Goal: Task Accomplishment & Management: Manage account settings

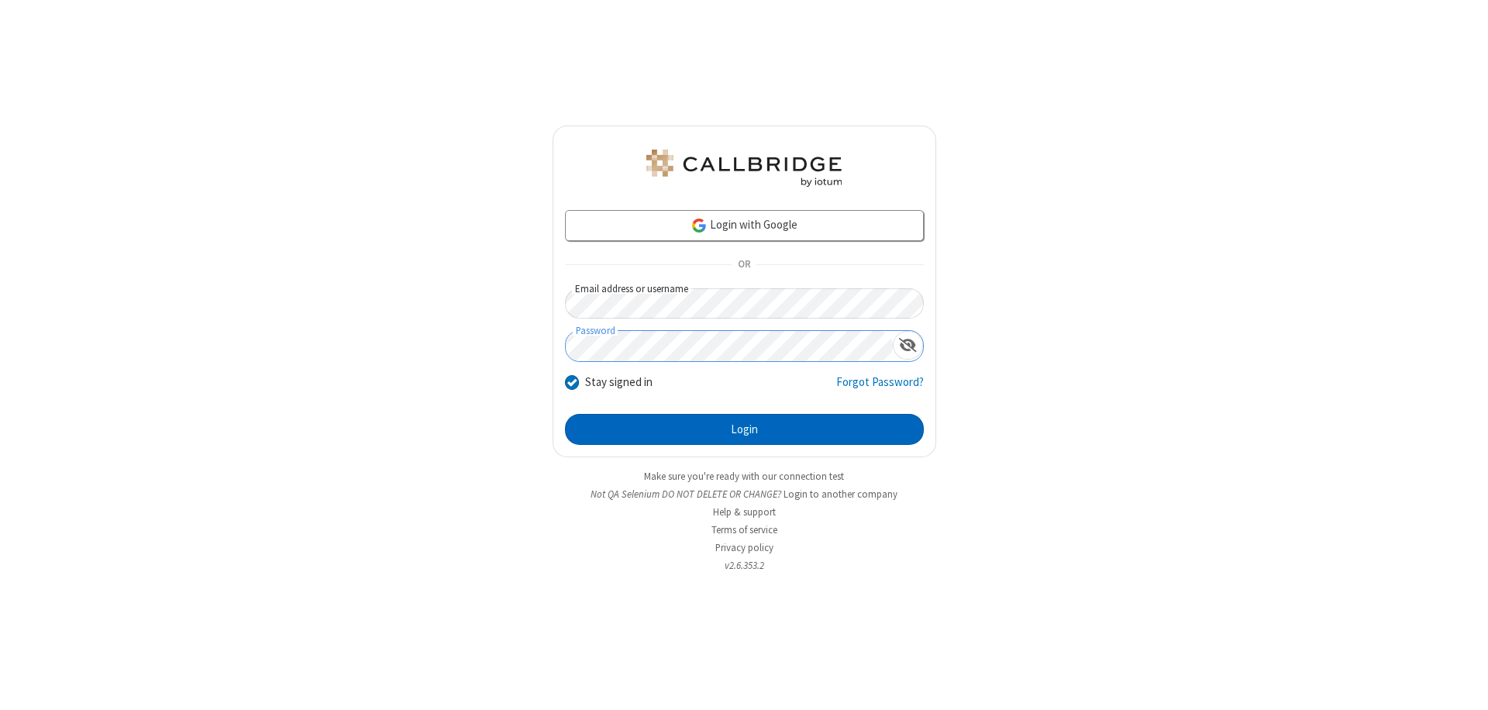
click at [744, 429] on button "Login" at bounding box center [744, 429] width 359 height 31
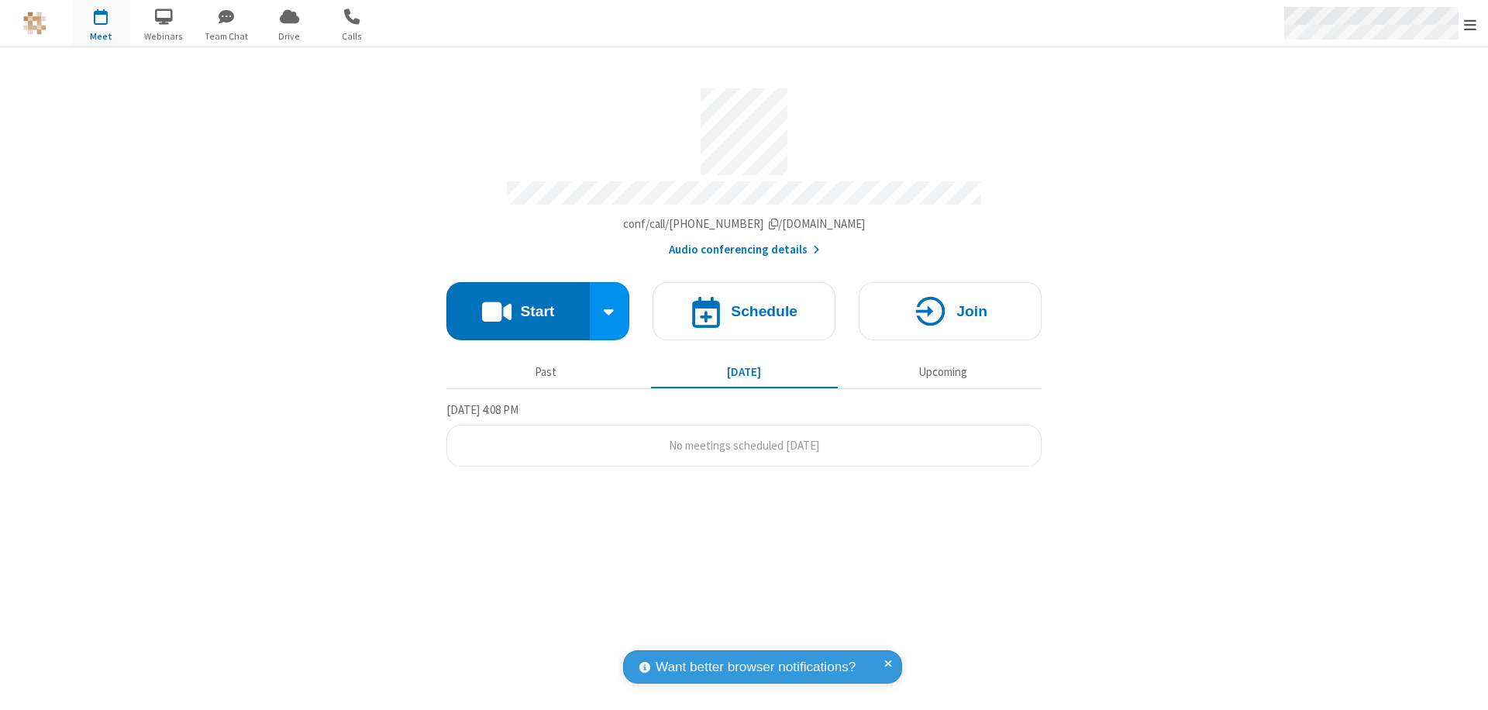
click at [1470, 24] on span "Open menu" at bounding box center [1470, 25] width 12 height 16
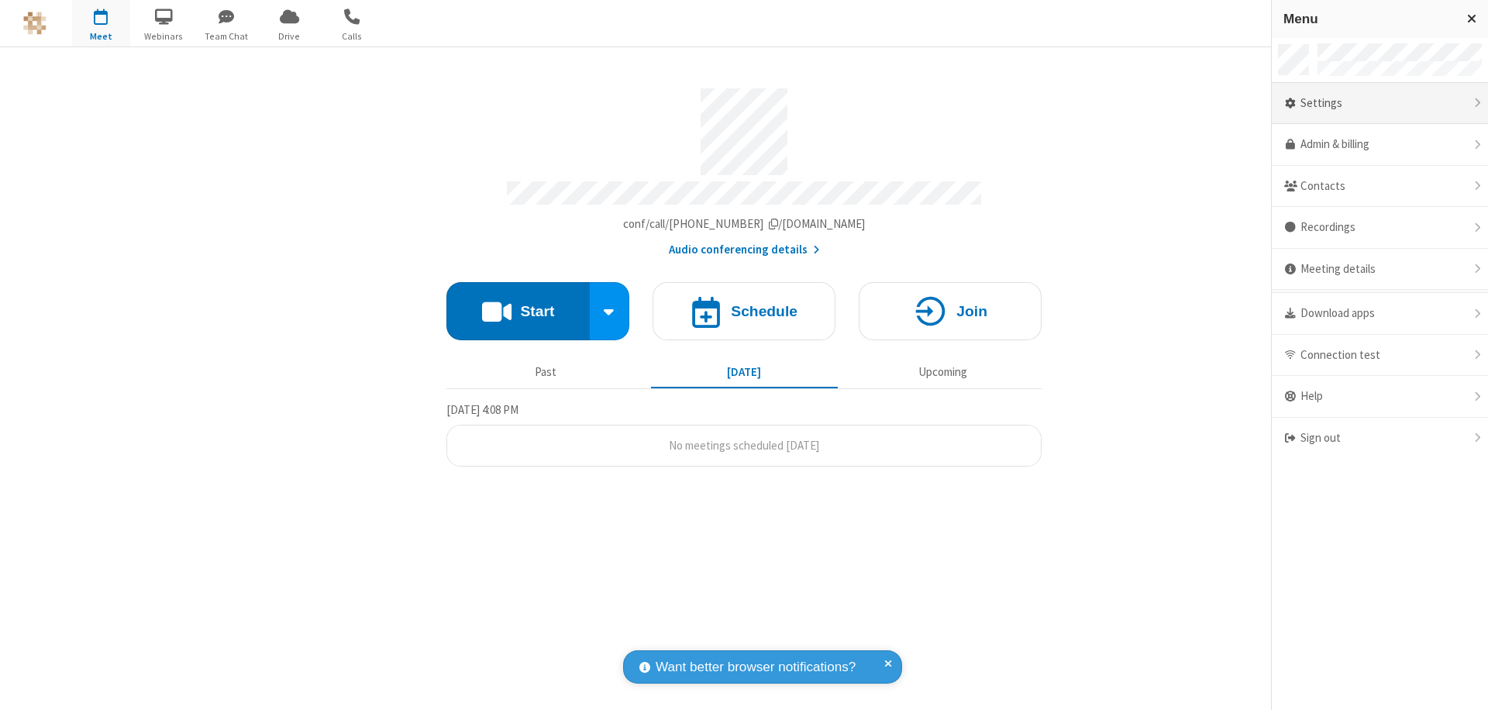
click at [1380, 103] on div "Settings" at bounding box center [1380, 104] width 216 height 42
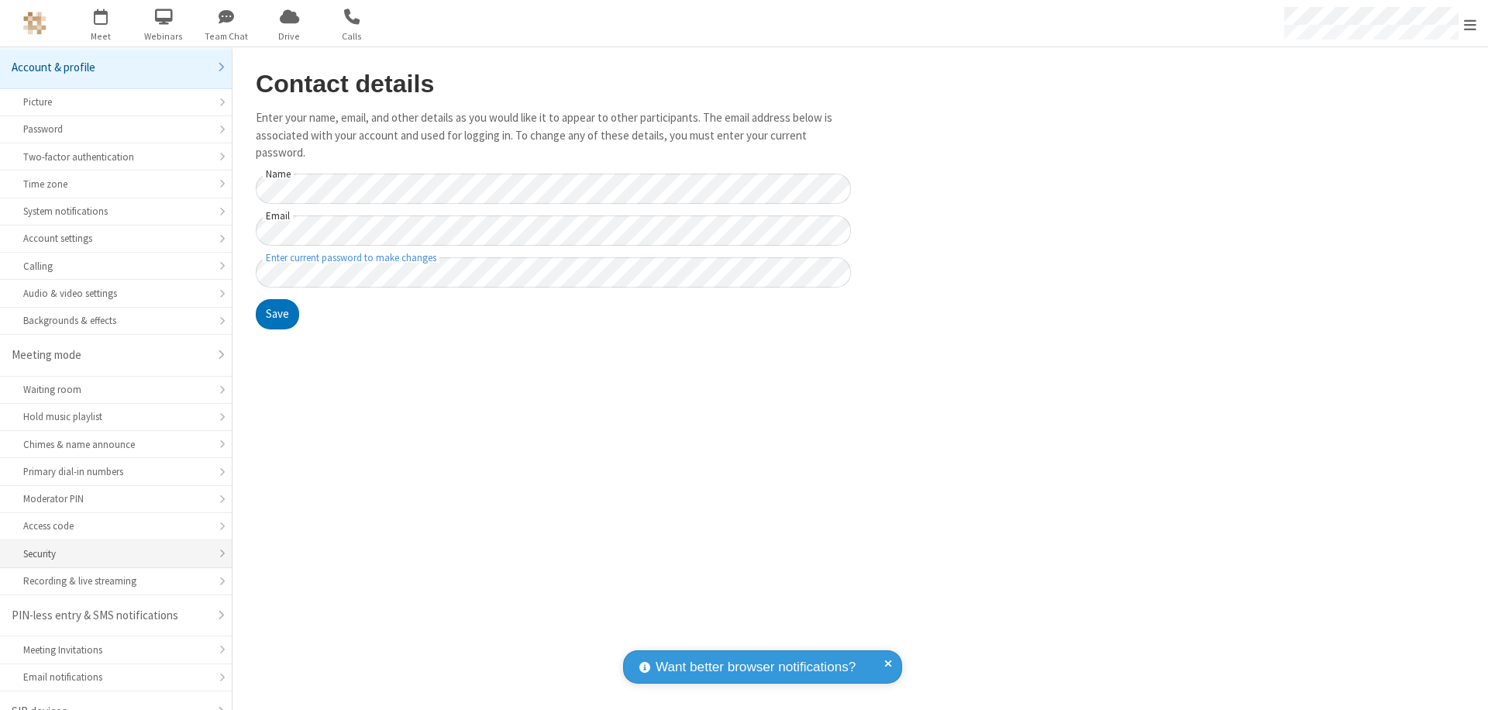
click at [110, 546] on div "Security" at bounding box center [115, 553] width 185 height 15
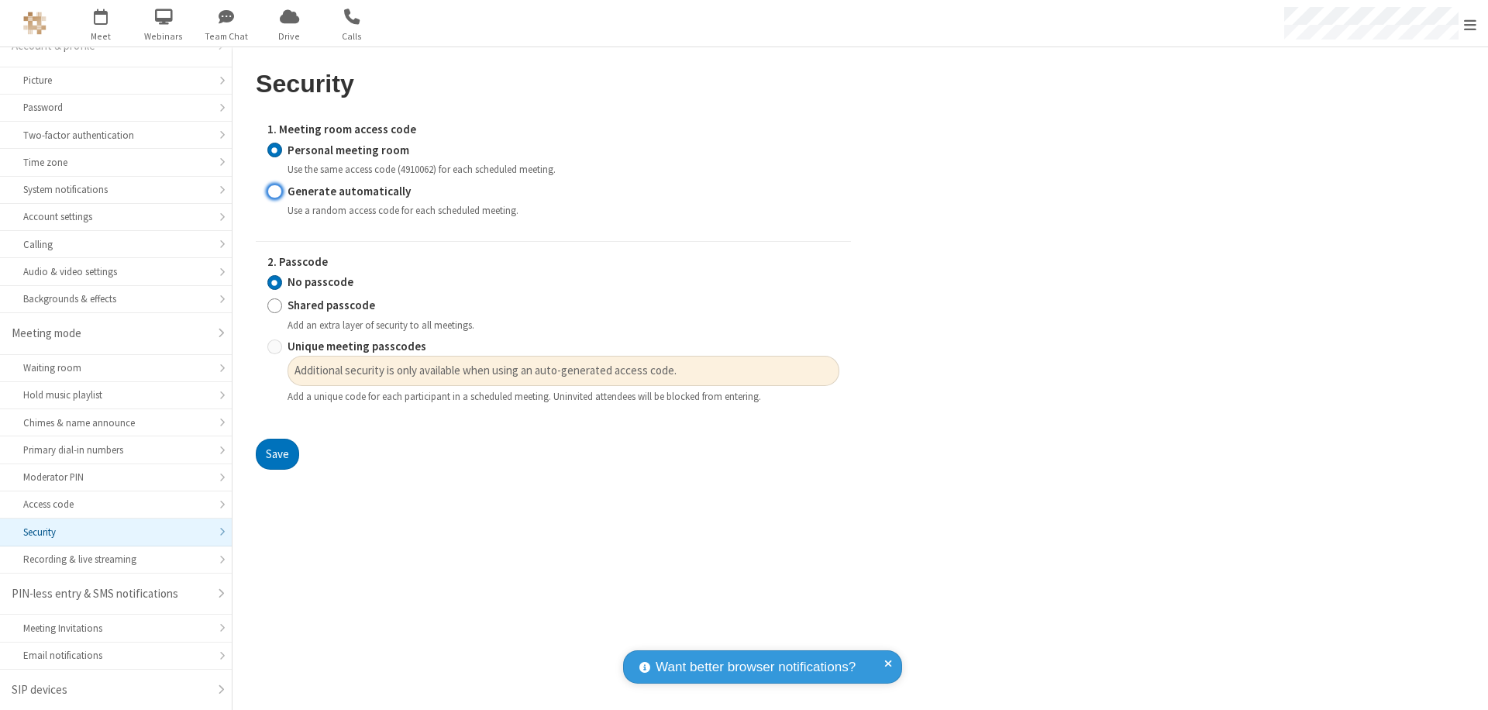
click at [274, 191] on input "Generate automatically" at bounding box center [274, 191] width 15 height 16
radio input "true"
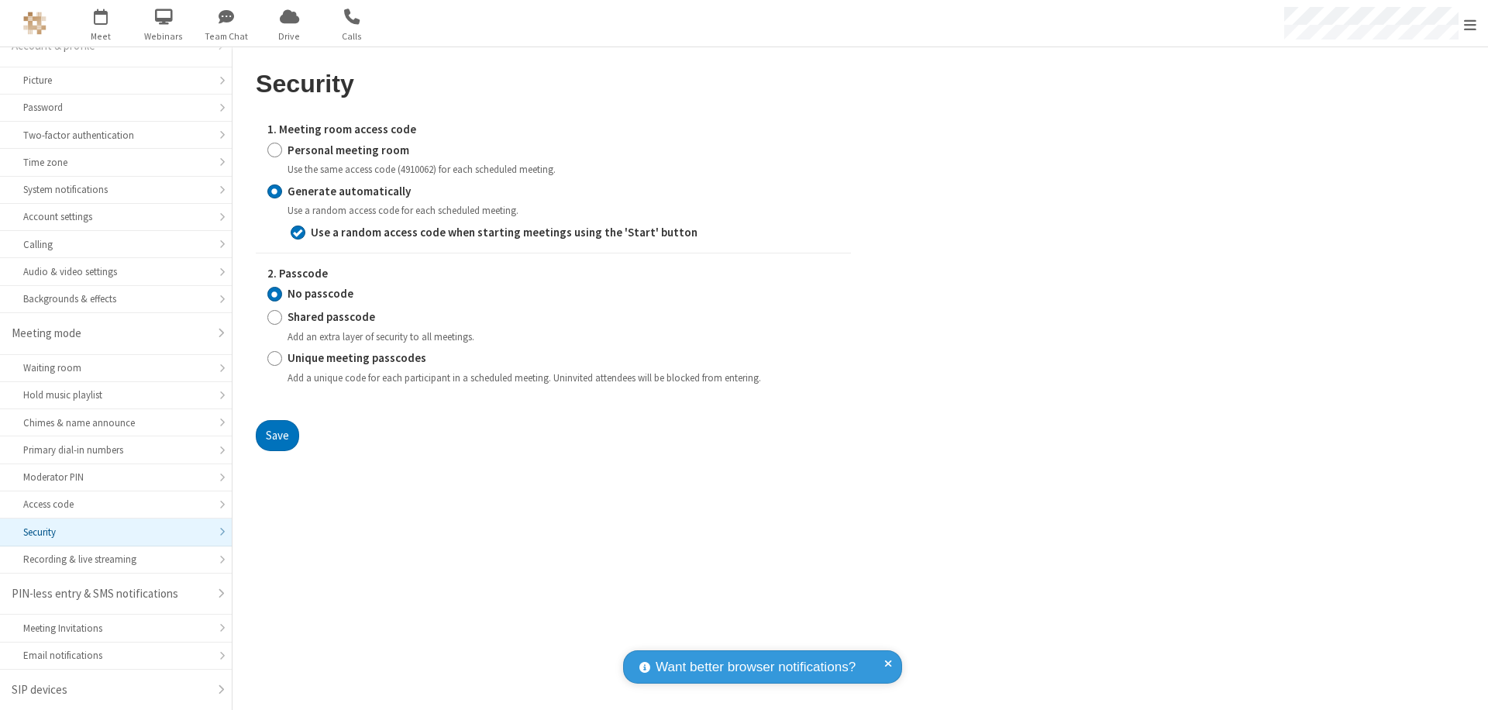
click at [274, 294] on input "No passcode" at bounding box center [274, 294] width 15 height 16
click at [277, 435] on button "Save" at bounding box center [277, 435] width 43 height 31
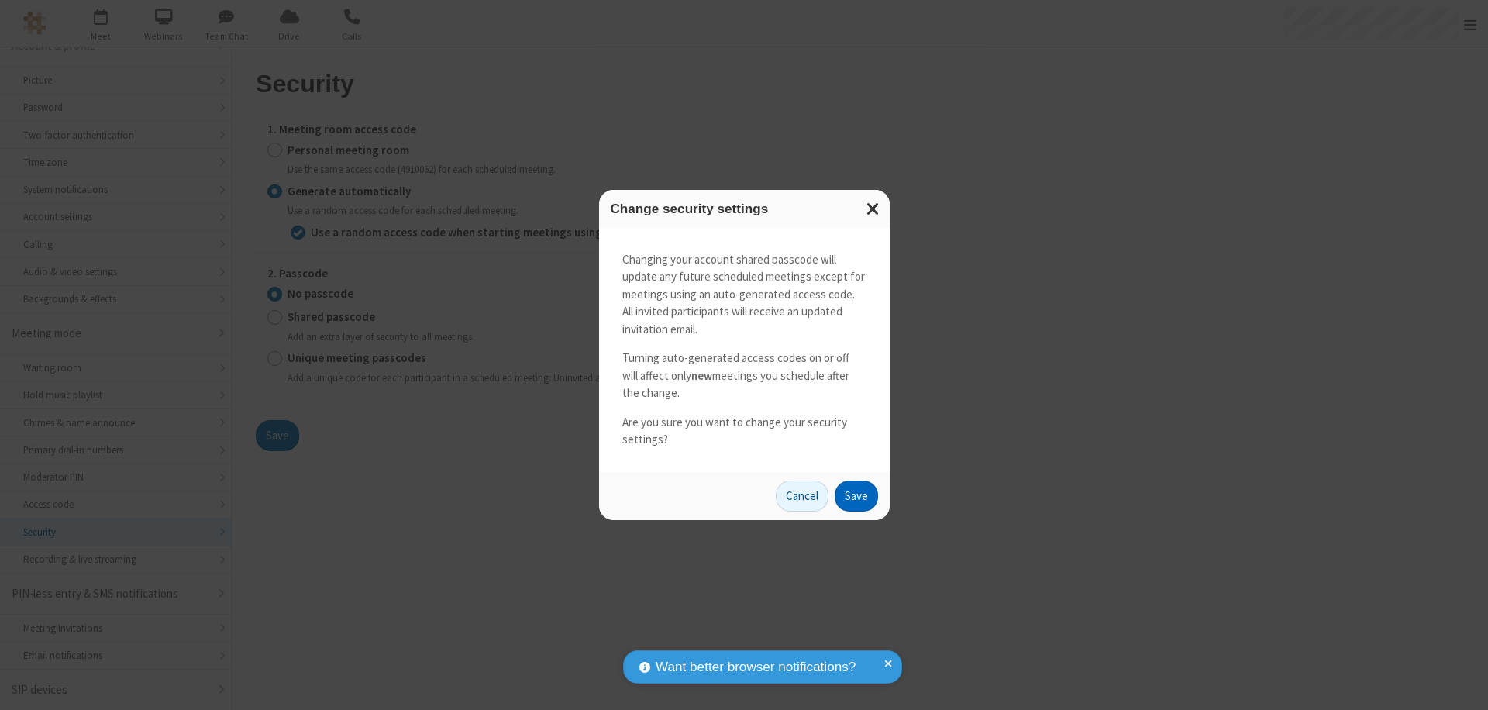
click at [856, 495] on button "Save" at bounding box center [856, 496] width 43 height 31
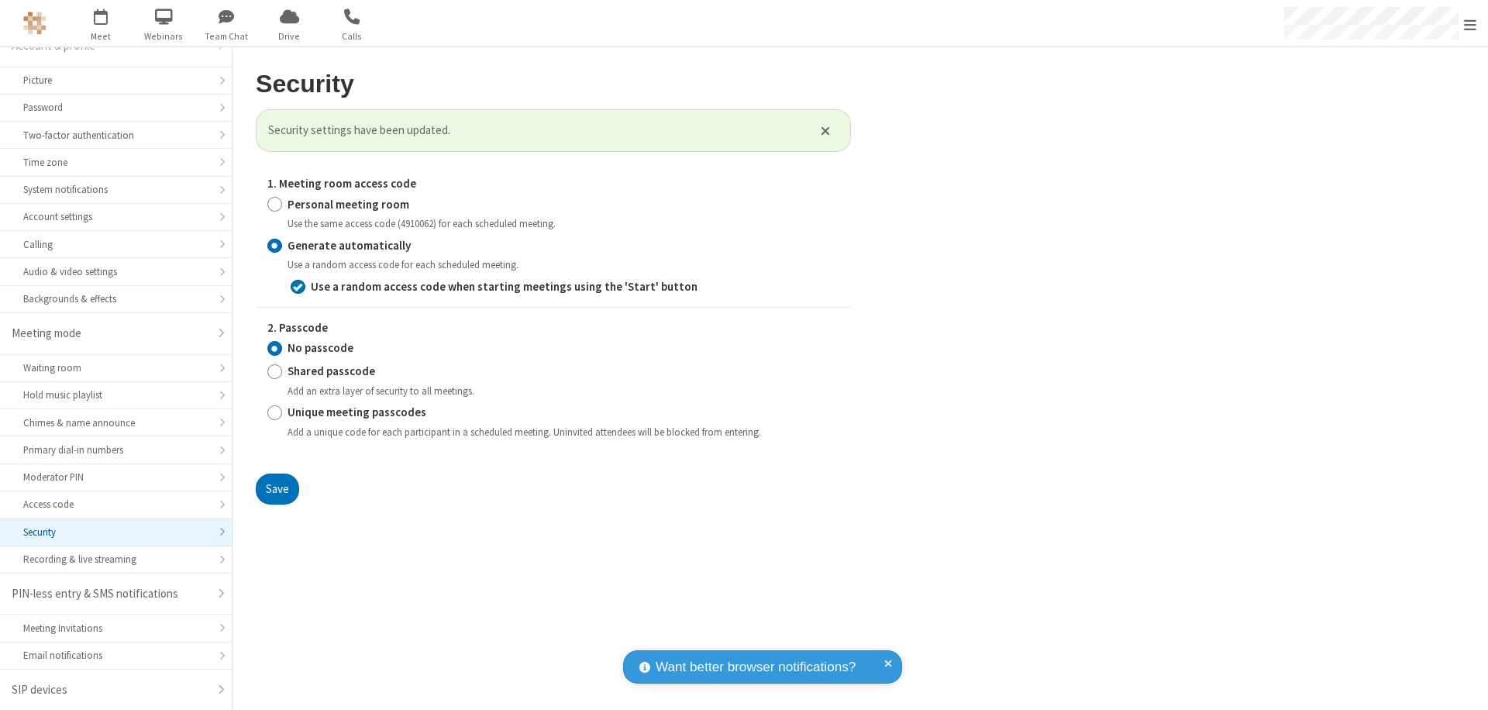
click at [1470, 24] on span "Open menu" at bounding box center [1470, 25] width 12 height 16
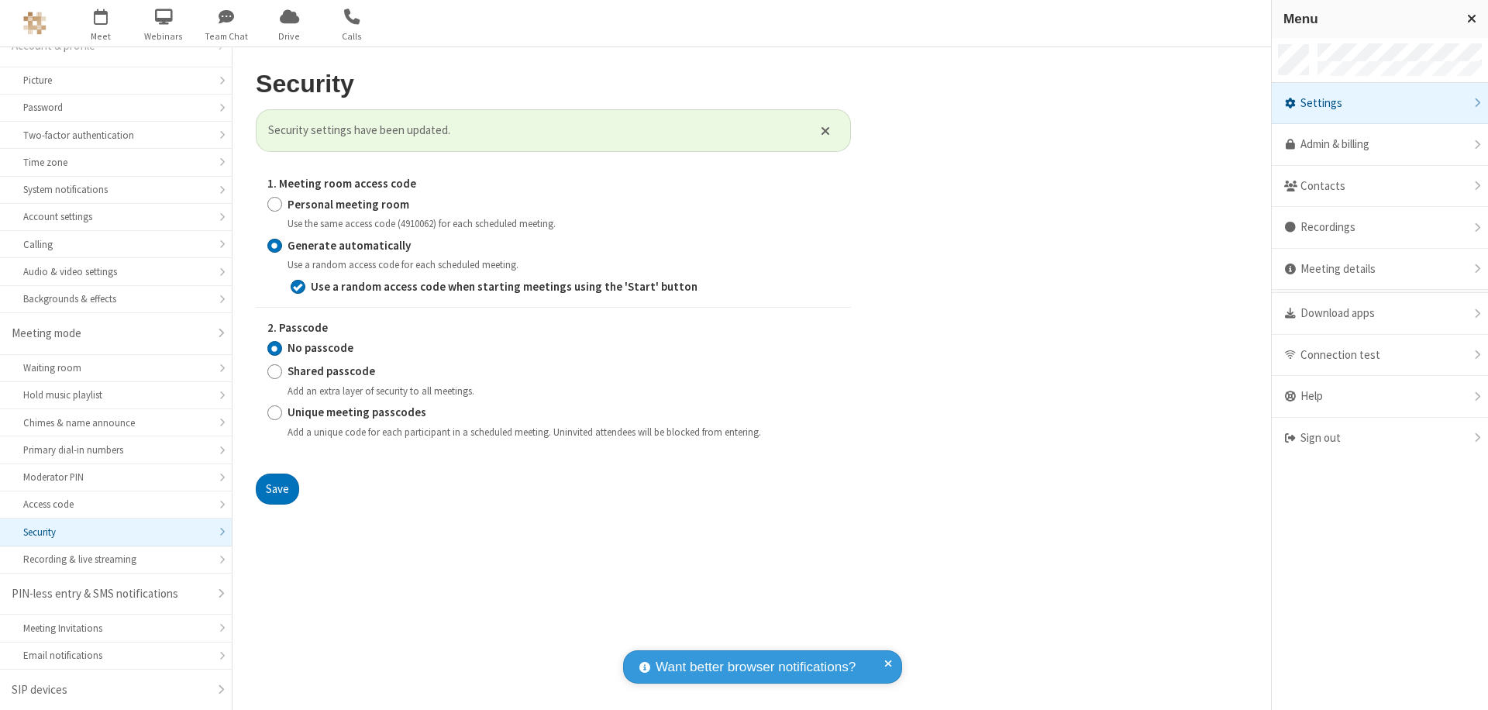
click at [101, 23] on span "button" at bounding box center [101, 16] width 58 height 26
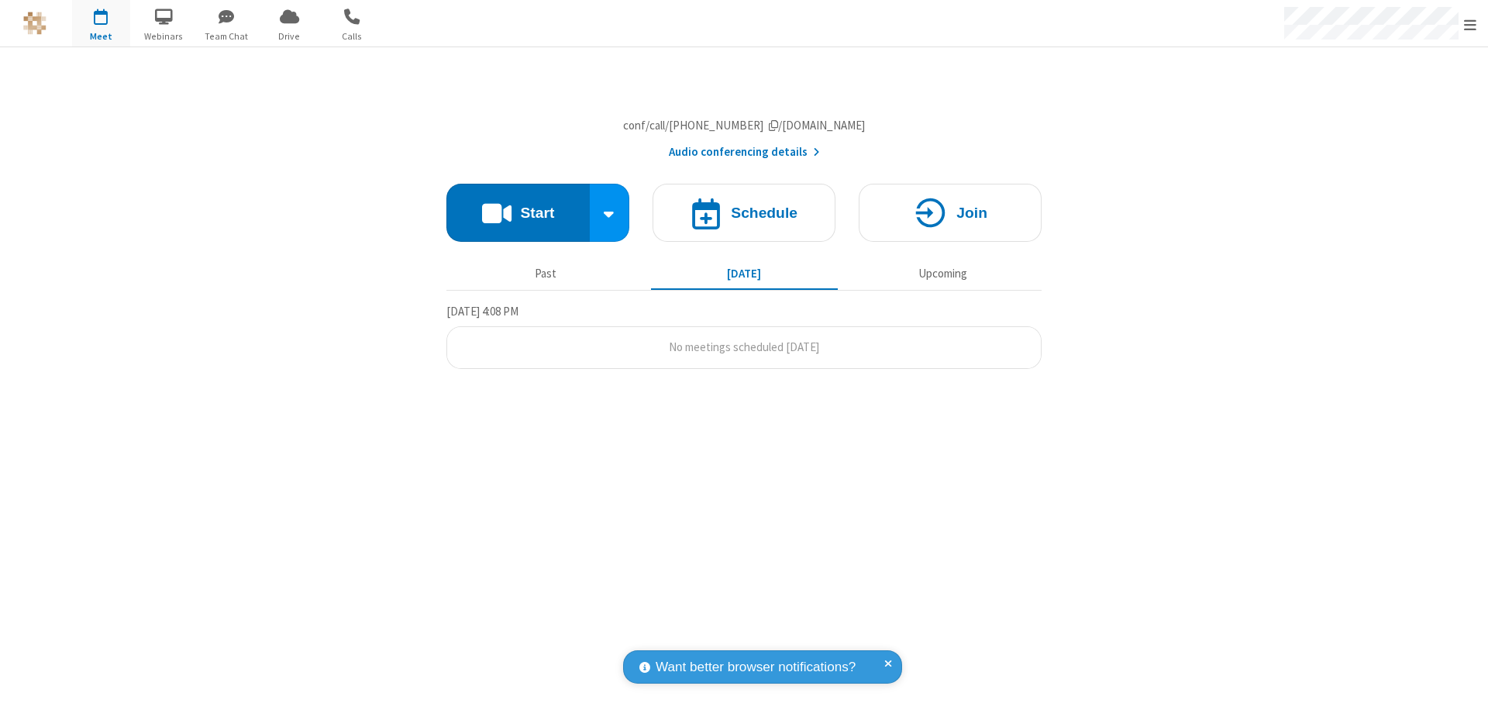
click at [744, 220] on h4 "Schedule" at bounding box center [764, 212] width 67 height 15
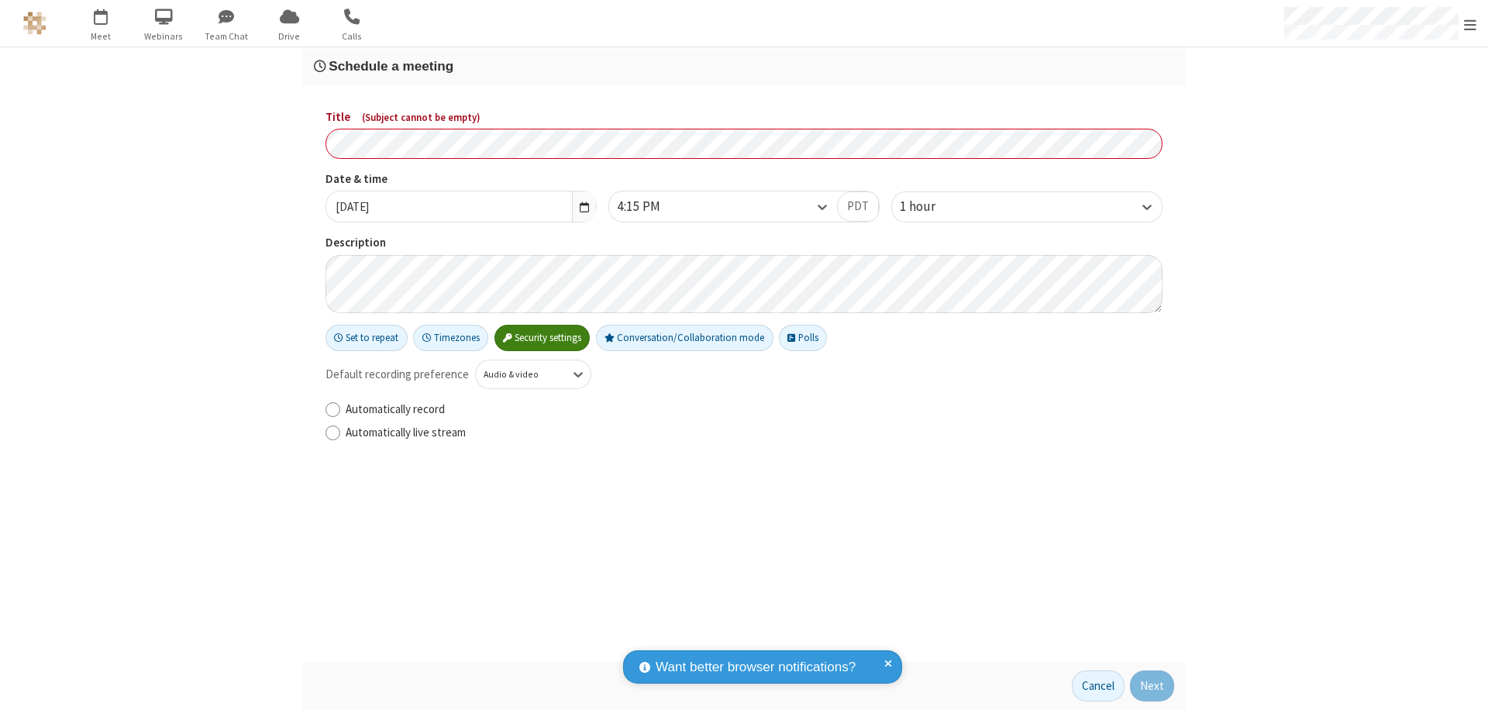
click at [744, 66] on h3 "Schedule a meeting" at bounding box center [744, 66] width 860 height 15
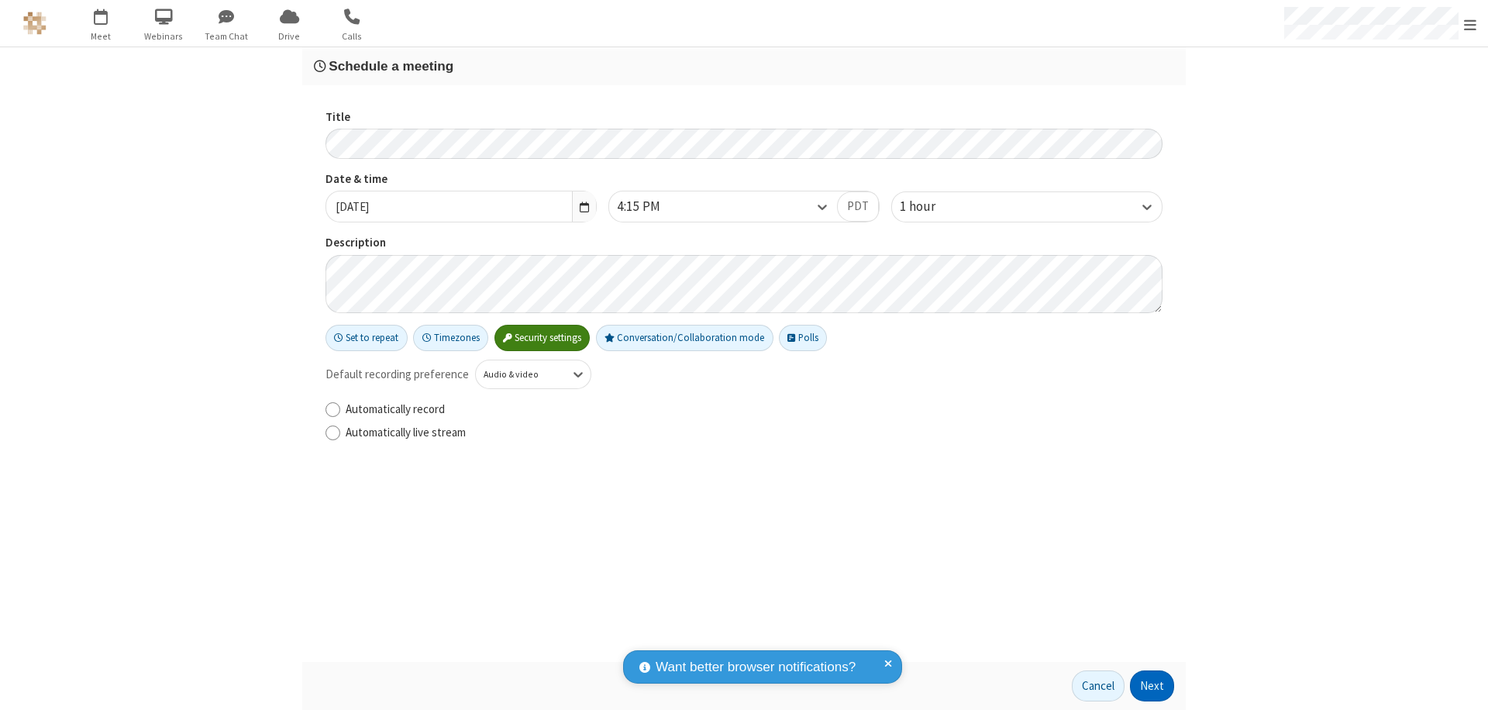
click at [1153, 686] on button "Next" at bounding box center [1152, 685] width 44 height 31
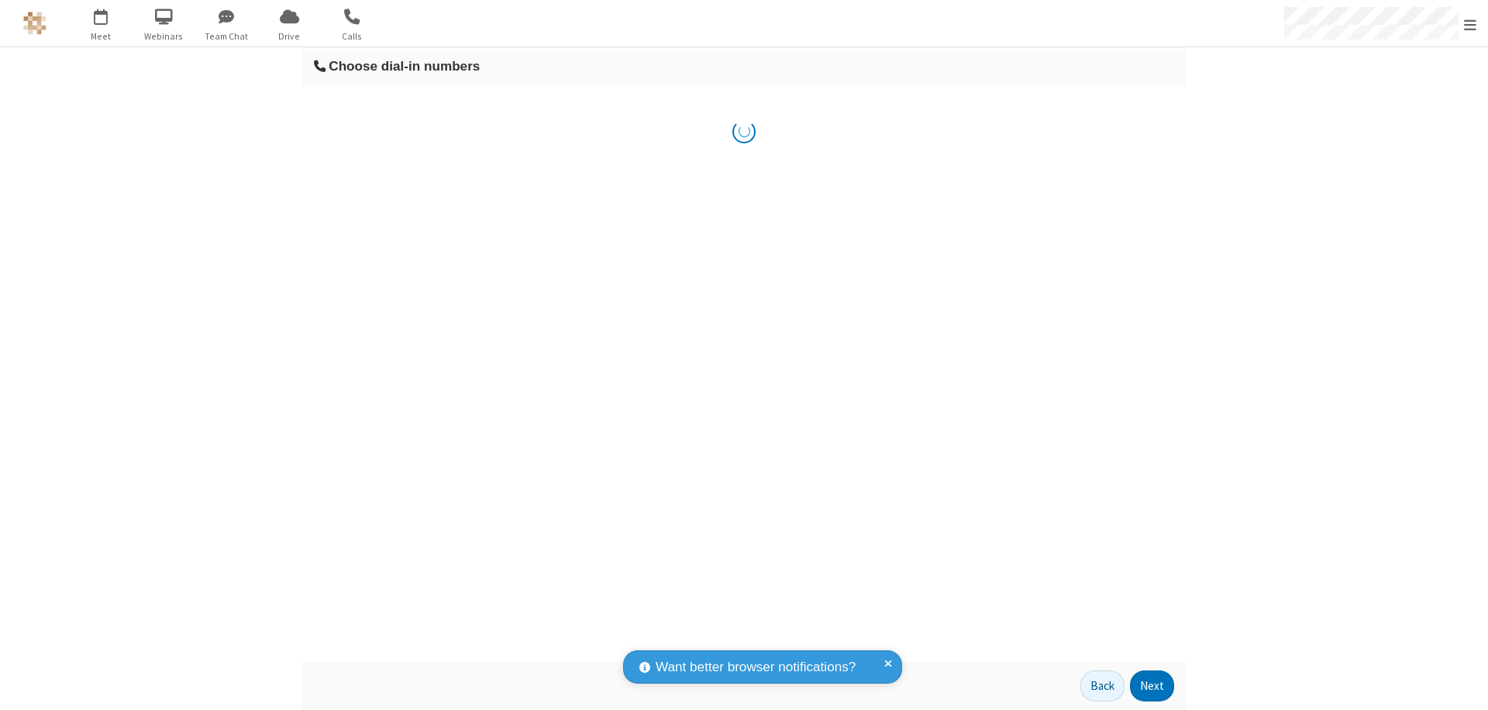
click at [1153, 686] on button "Next" at bounding box center [1152, 685] width 44 height 31
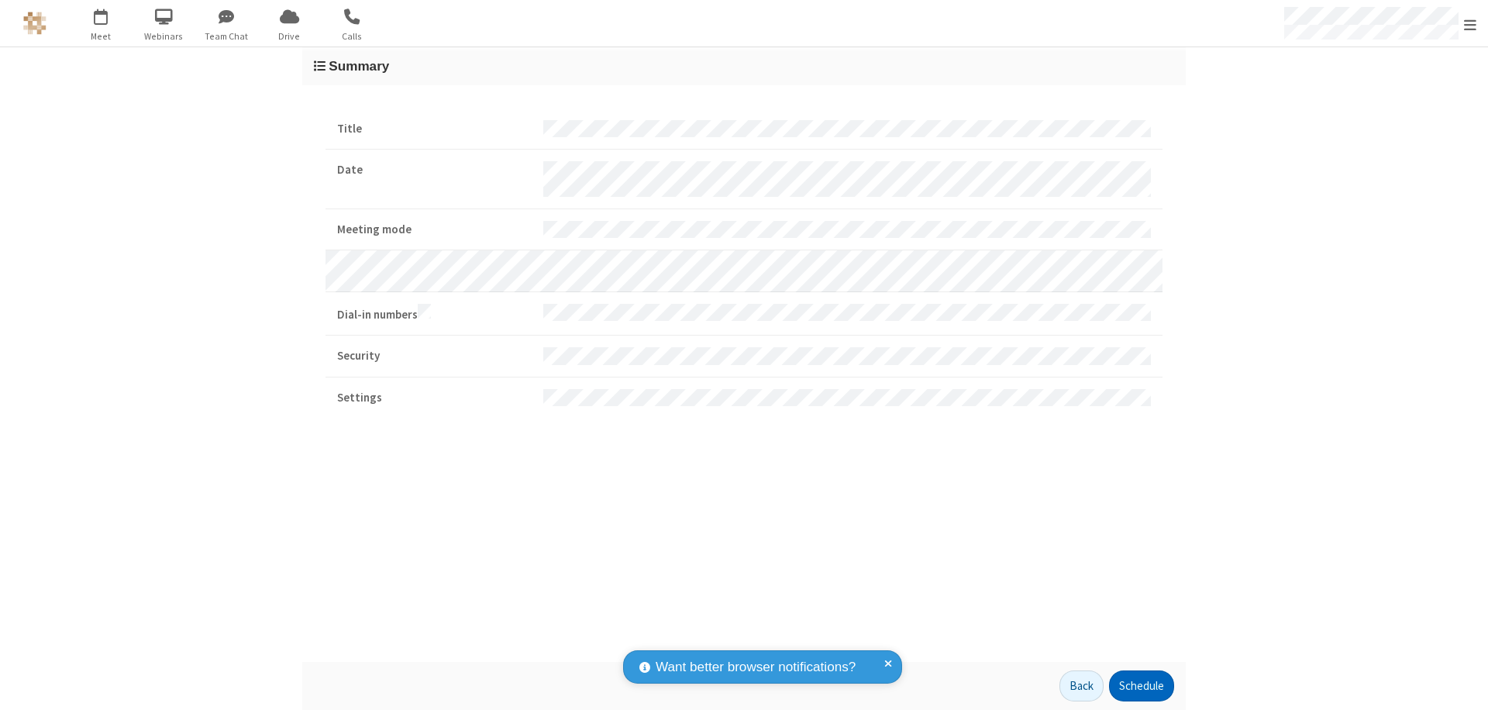
click at [1141, 686] on button "Schedule" at bounding box center [1141, 685] width 65 height 31
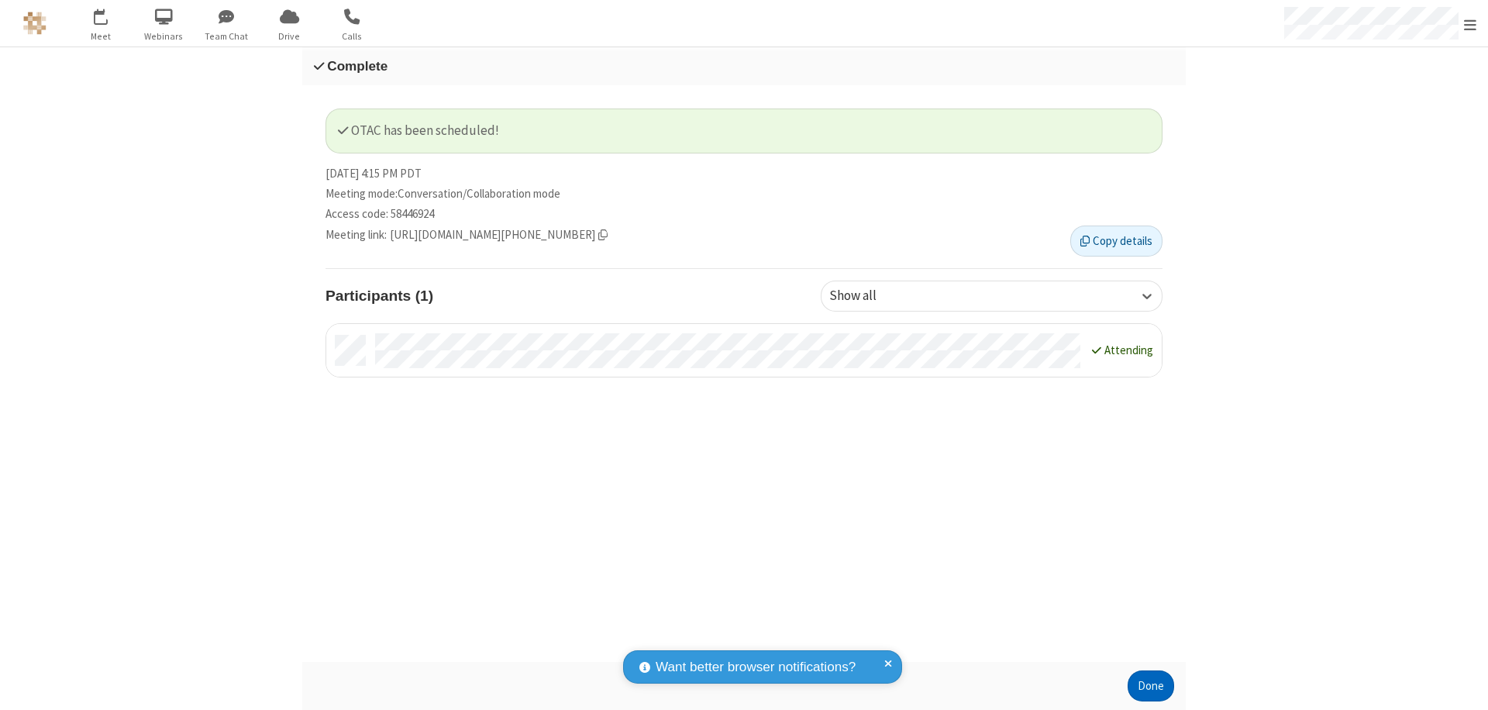
click at [1151, 686] on button "Done" at bounding box center [1151, 685] width 47 height 31
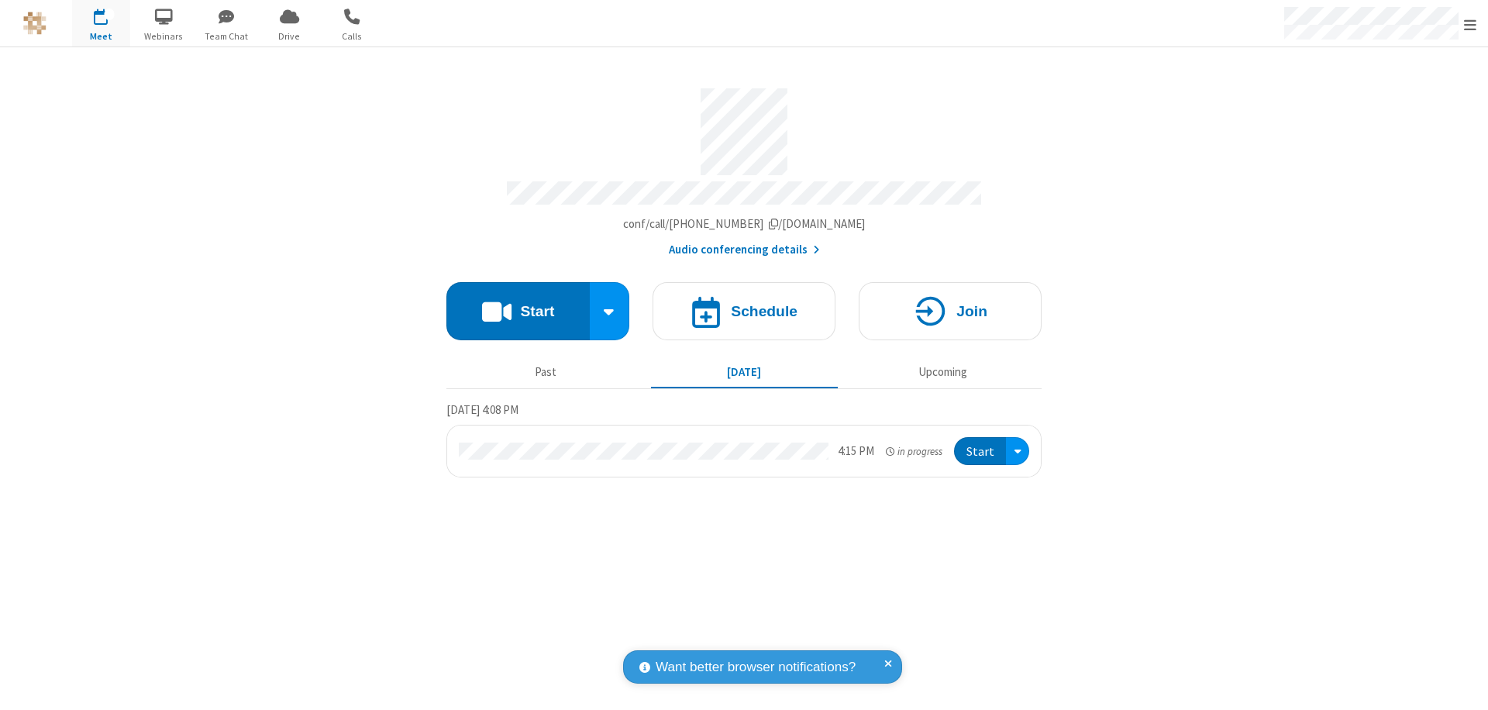
click at [981, 444] on button "Start" at bounding box center [980, 451] width 52 height 29
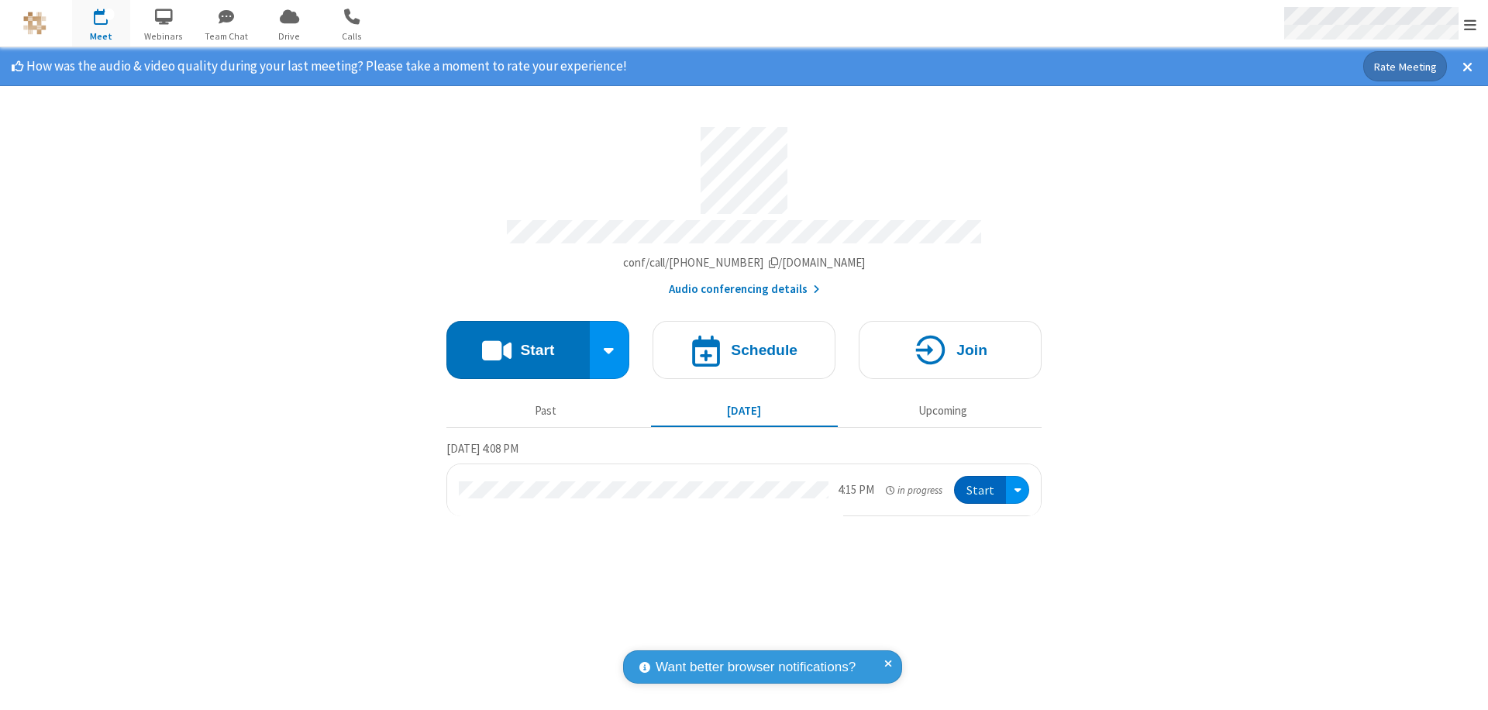
click at [1470, 24] on span "Open menu" at bounding box center [1470, 25] width 12 height 16
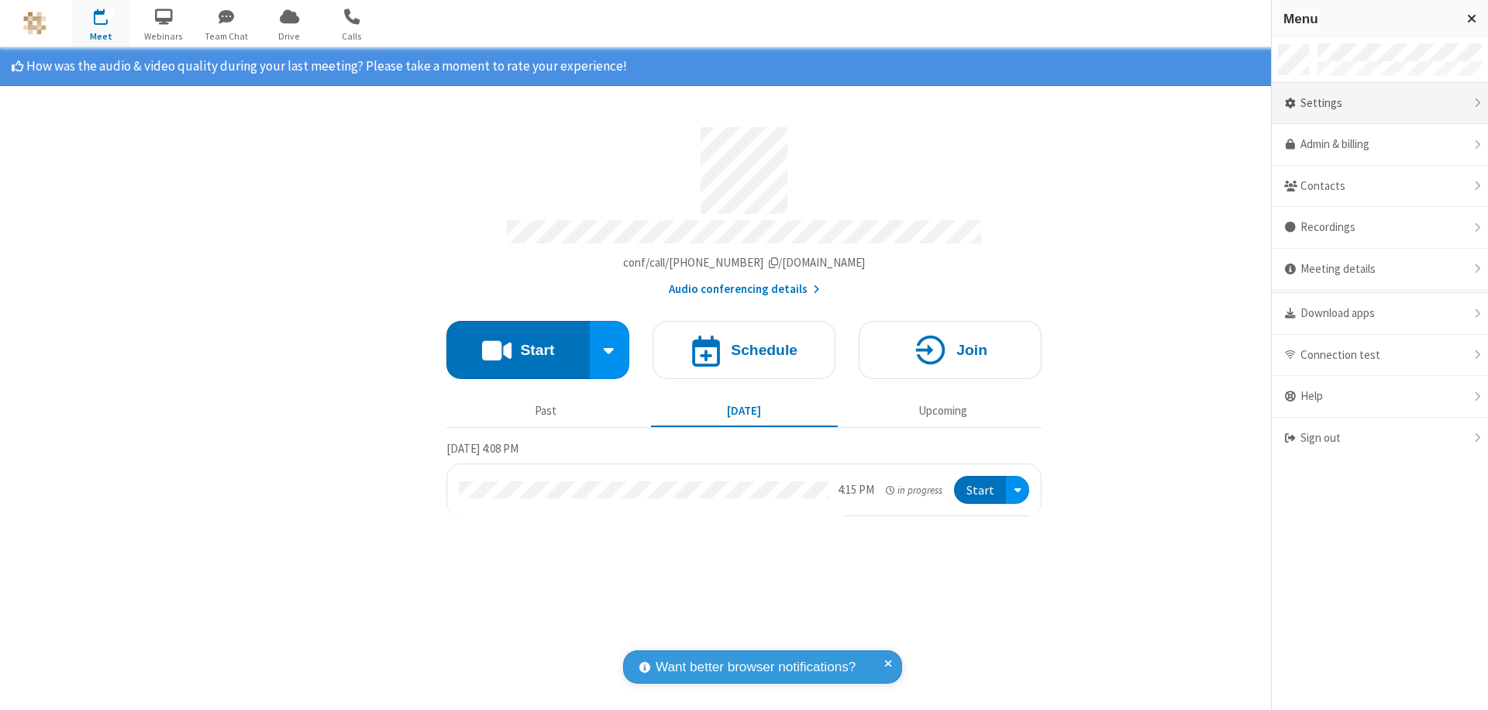
click at [1380, 103] on div "Settings" at bounding box center [1380, 104] width 216 height 42
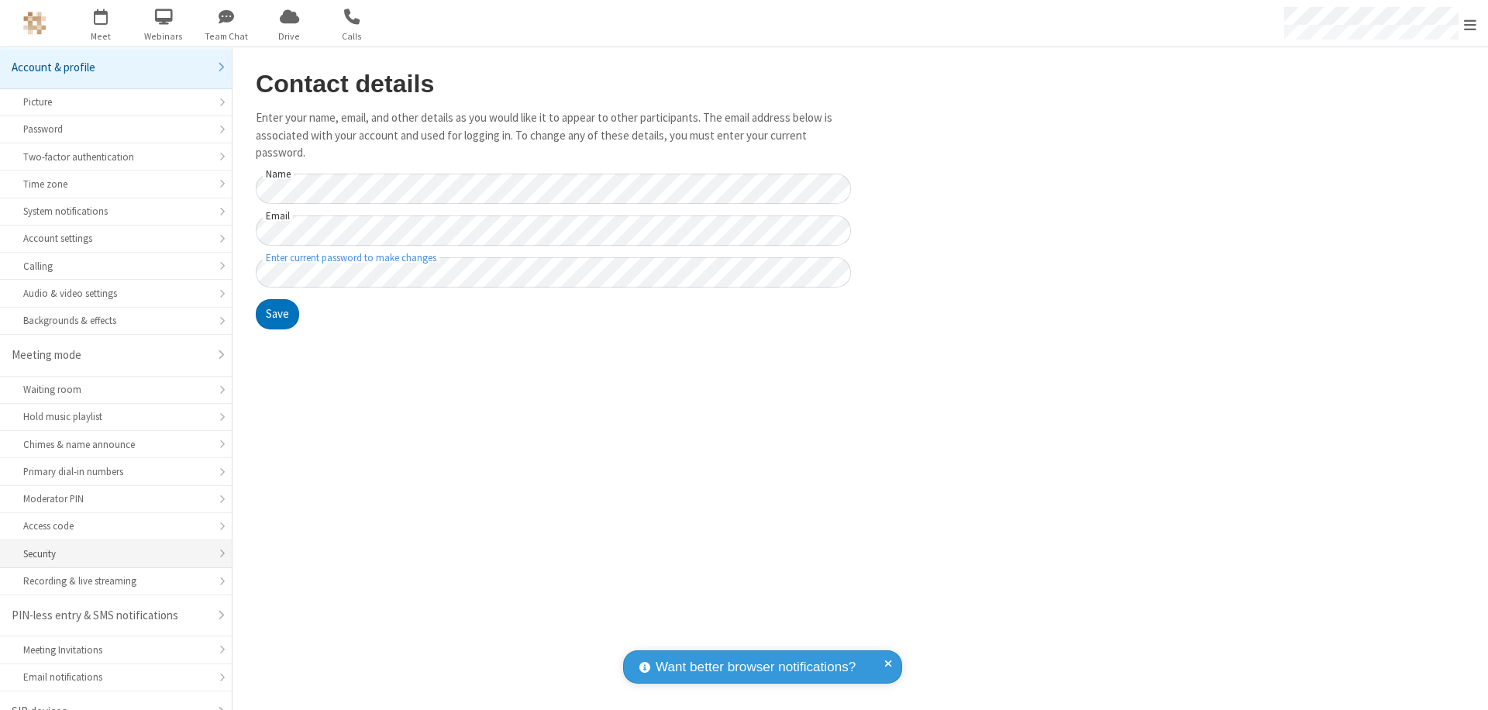
click at [110, 546] on div "Security" at bounding box center [115, 553] width 185 height 15
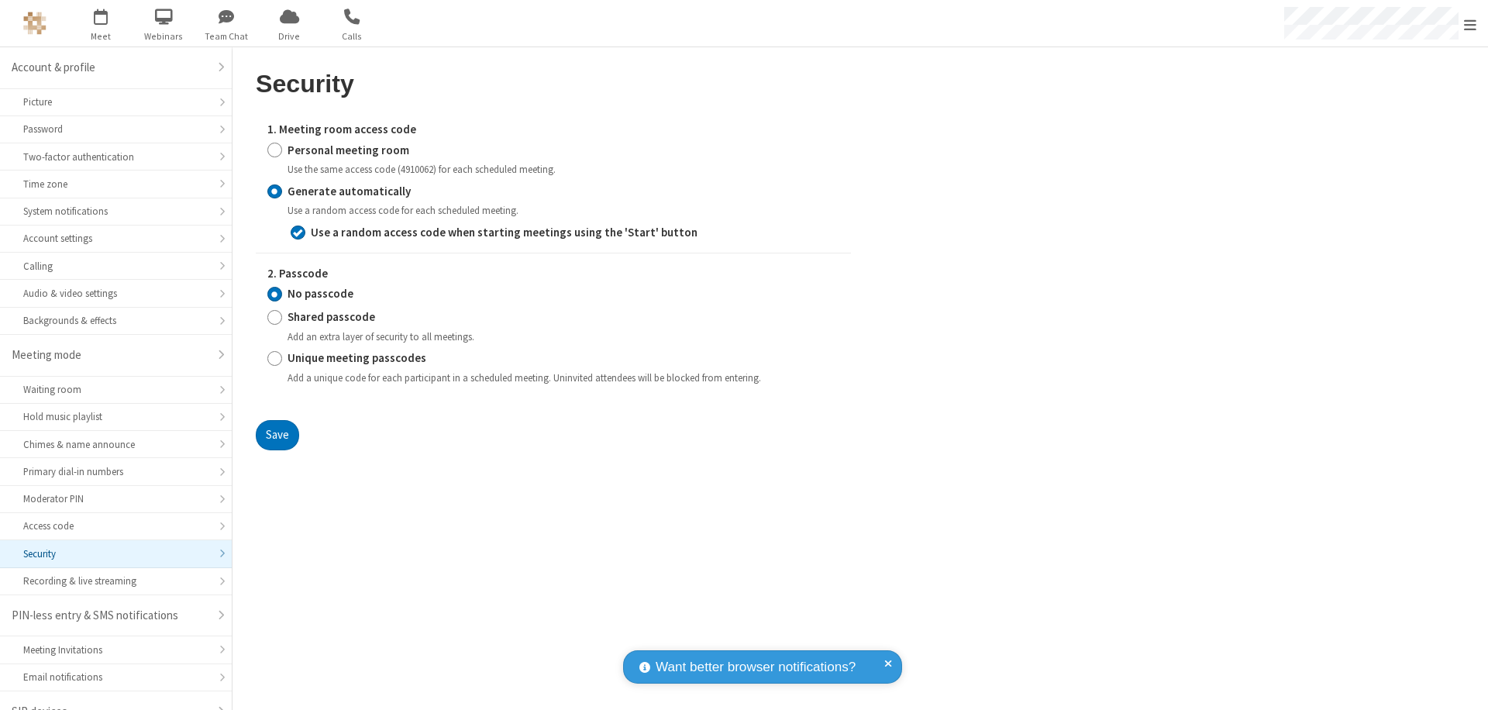
scroll to position [22, 0]
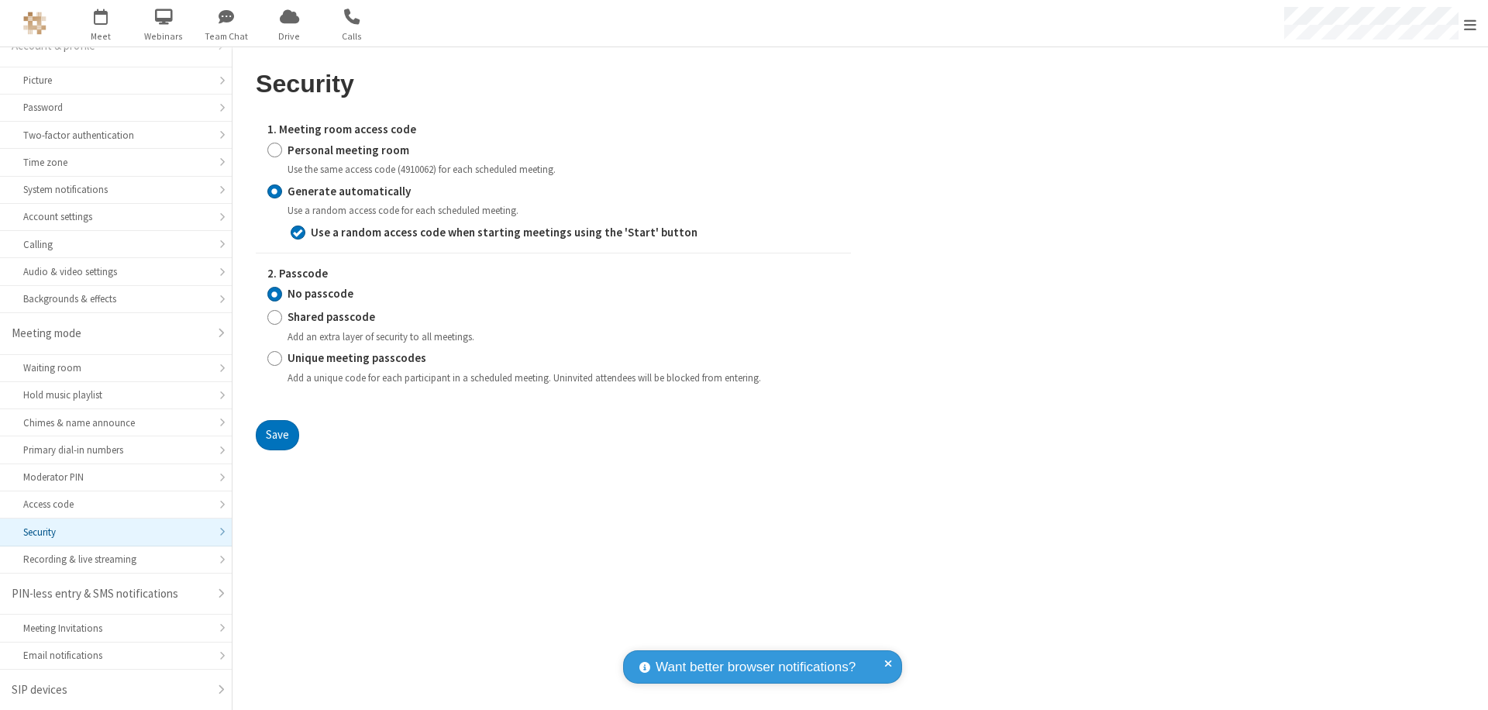
click at [274, 150] on input "Personal meeting room" at bounding box center [274, 150] width 15 height 16
radio input "true"
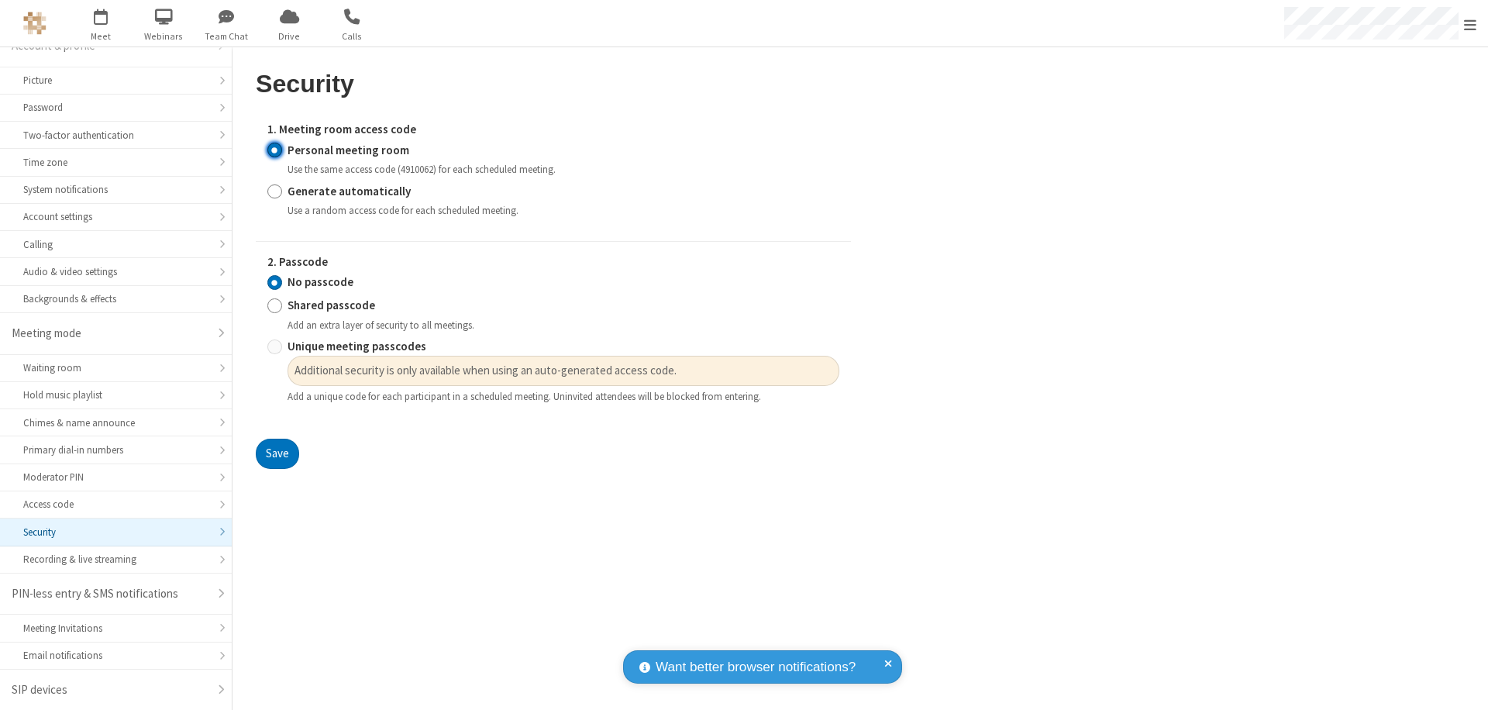
click at [274, 282] on input "No passcode" at bounding box center [274, 282] width 15 height 16
click at [277, 454] on button "Save" at bounding box center [277, 454] width 43 height 31
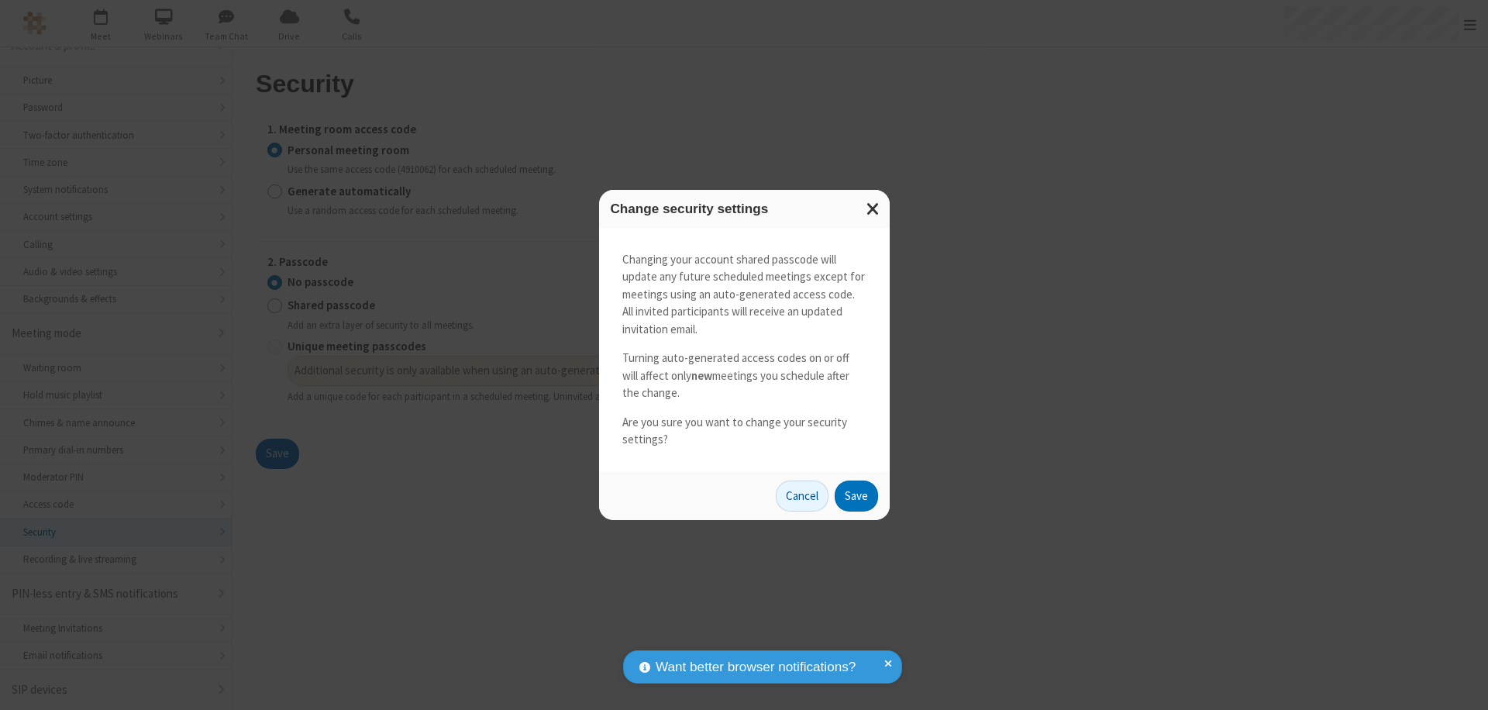
click at [856, 495] on button "Save" at bounding box center [856, 496] width 43 height 31
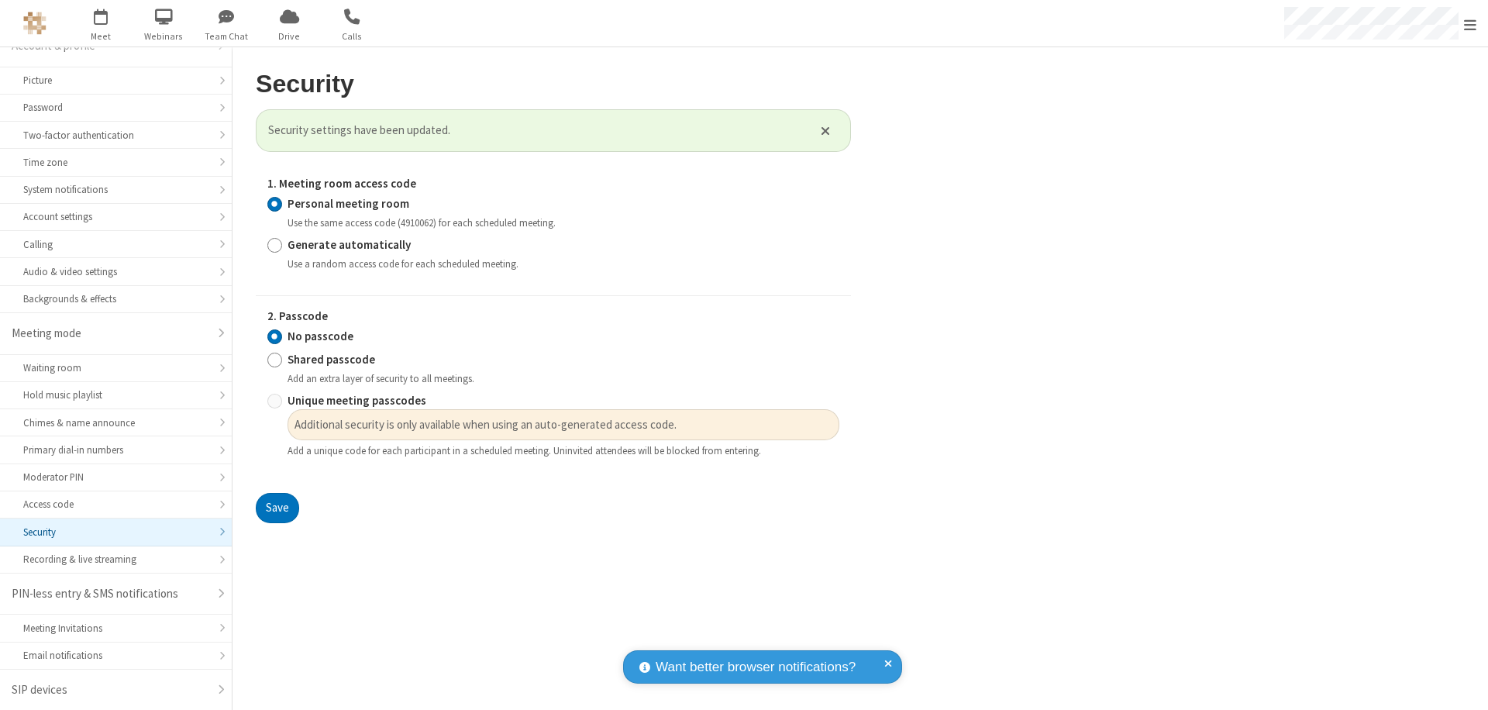
click at [1470, 23] on span "Open menu" at bounding box center [1470, 25] width 12 height 16
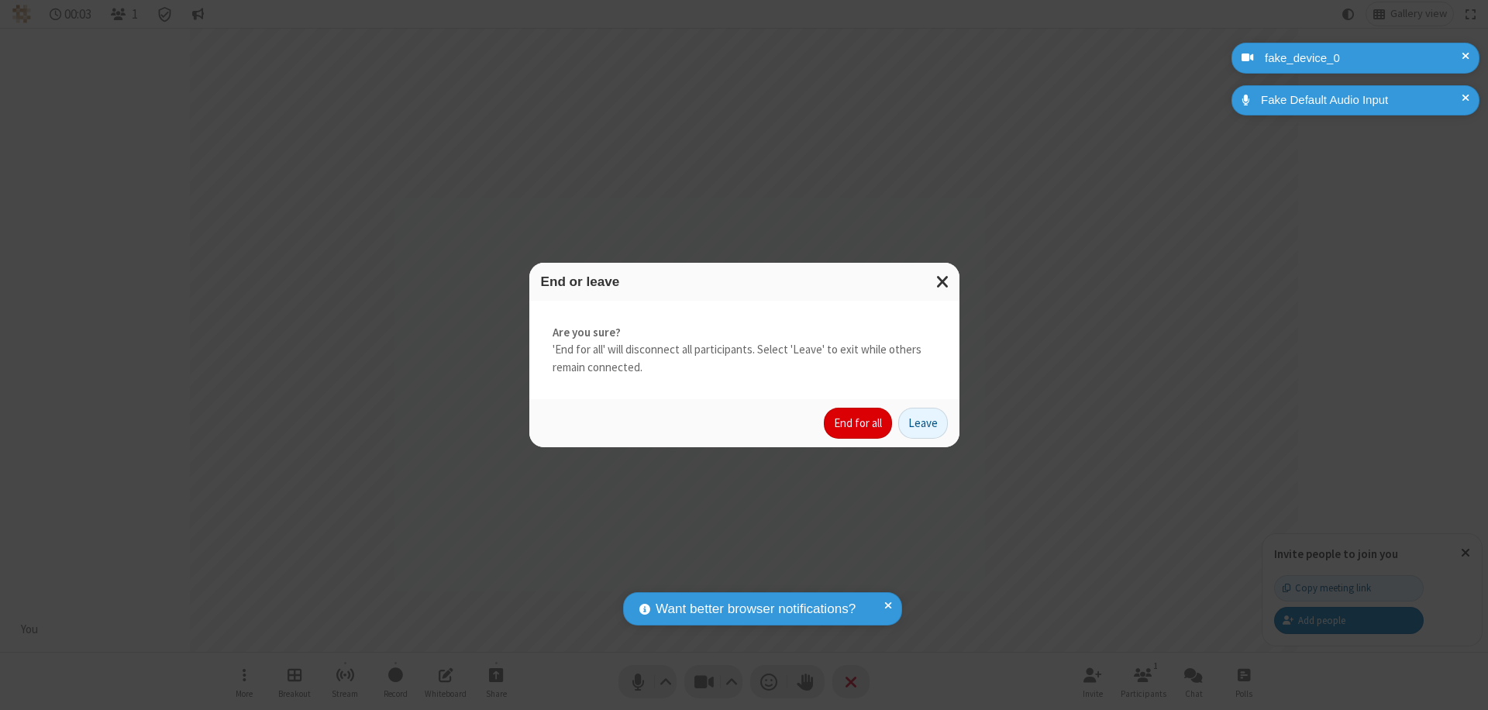
click at [859, 423] on button "End for all" at bounding box center [858, 423] width 68 height 31
